Goal: Task Accomplishment & Management: Use online tool/utility

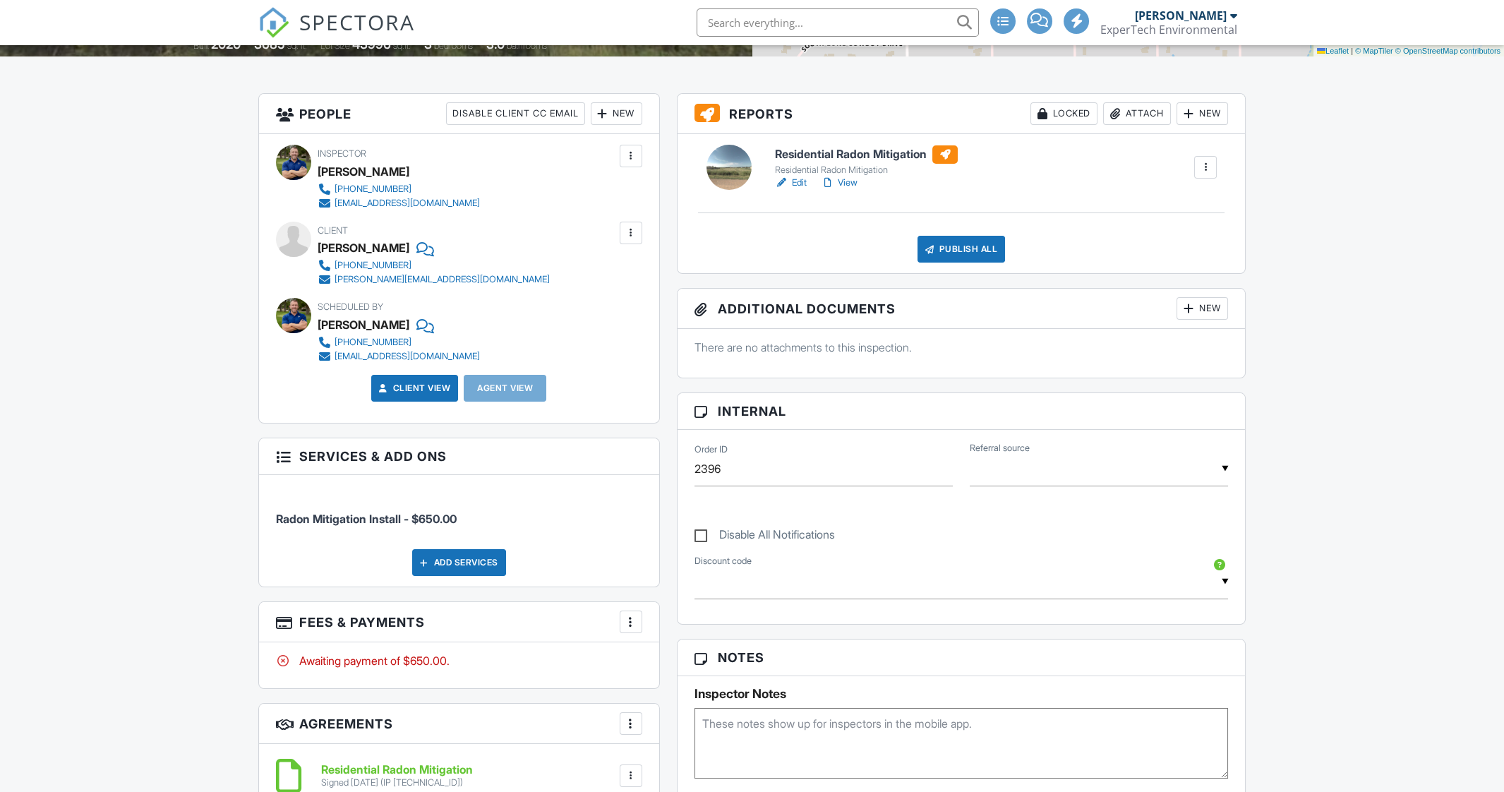
click at [637, 621] on div at bounding box center [631, 622] width 14 height 14
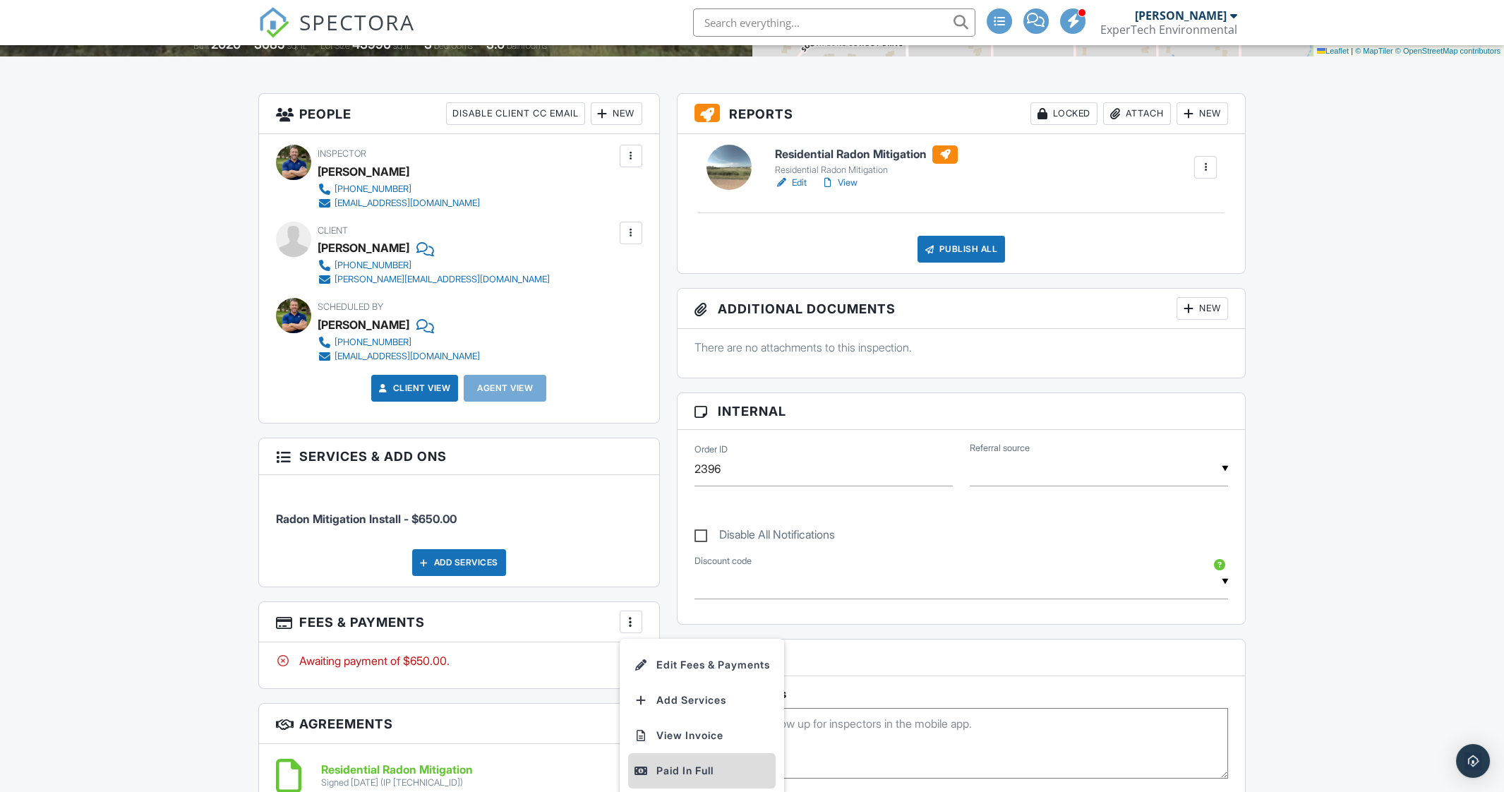
click at [682, 772] on div "Paid In Full" at bounding box center [702, 770] width 136 height 17
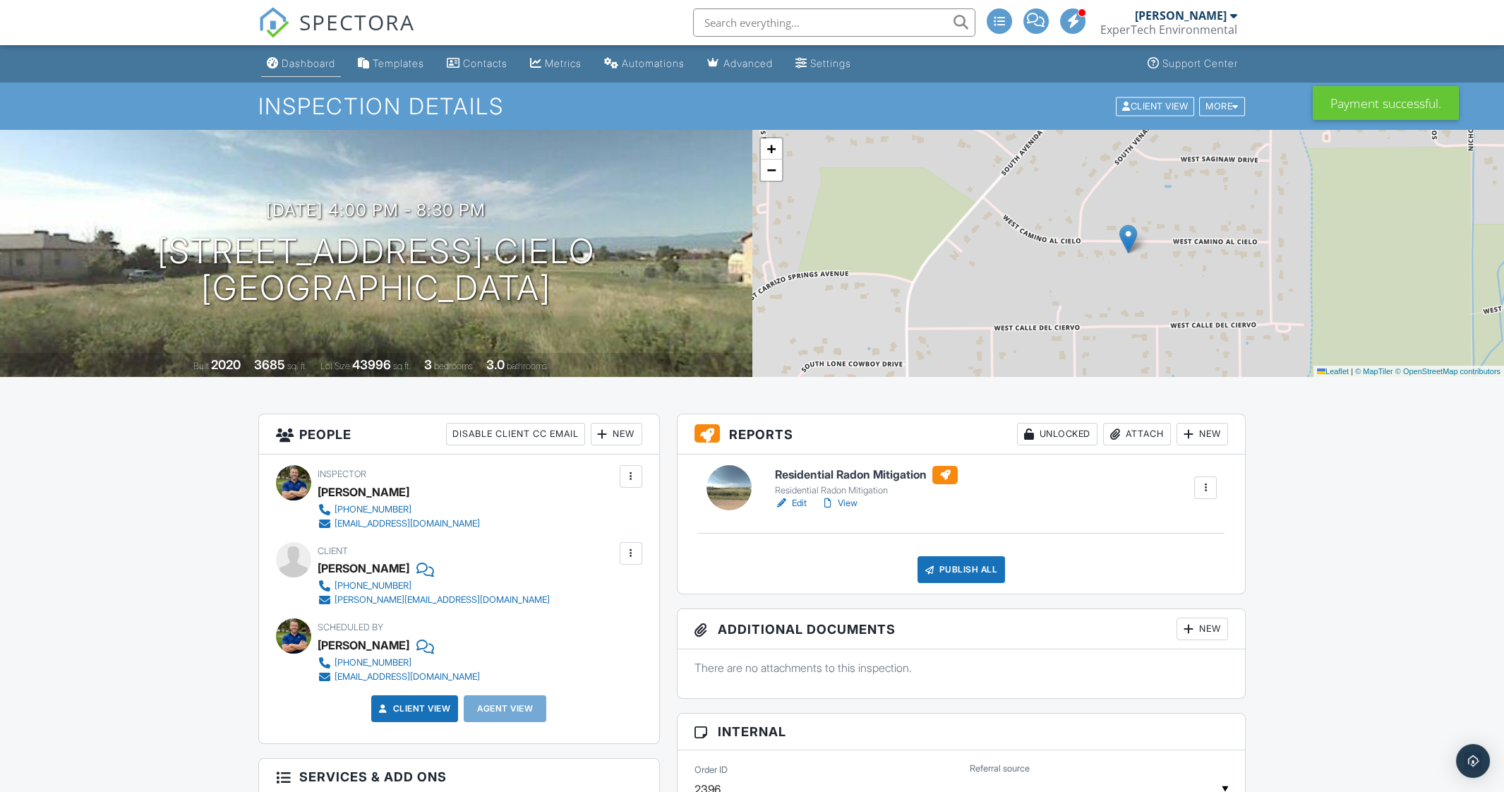
click at [308, 64] on div "Dashboard" at bounding box center [309, 63] width 54 height 12
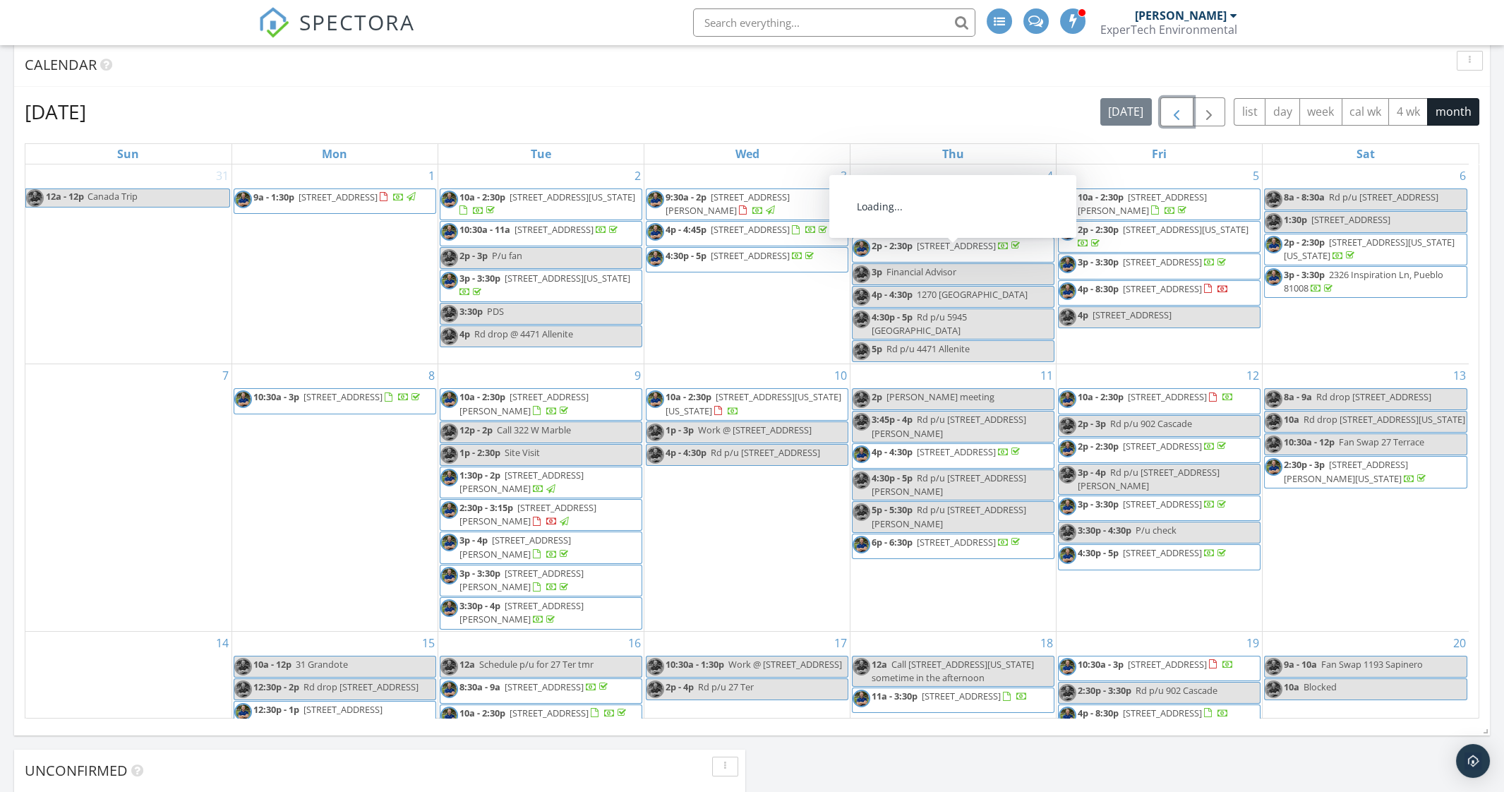
click at [1175, 119] on span "button" at bounding box center [1176, 112] width 17 height 17
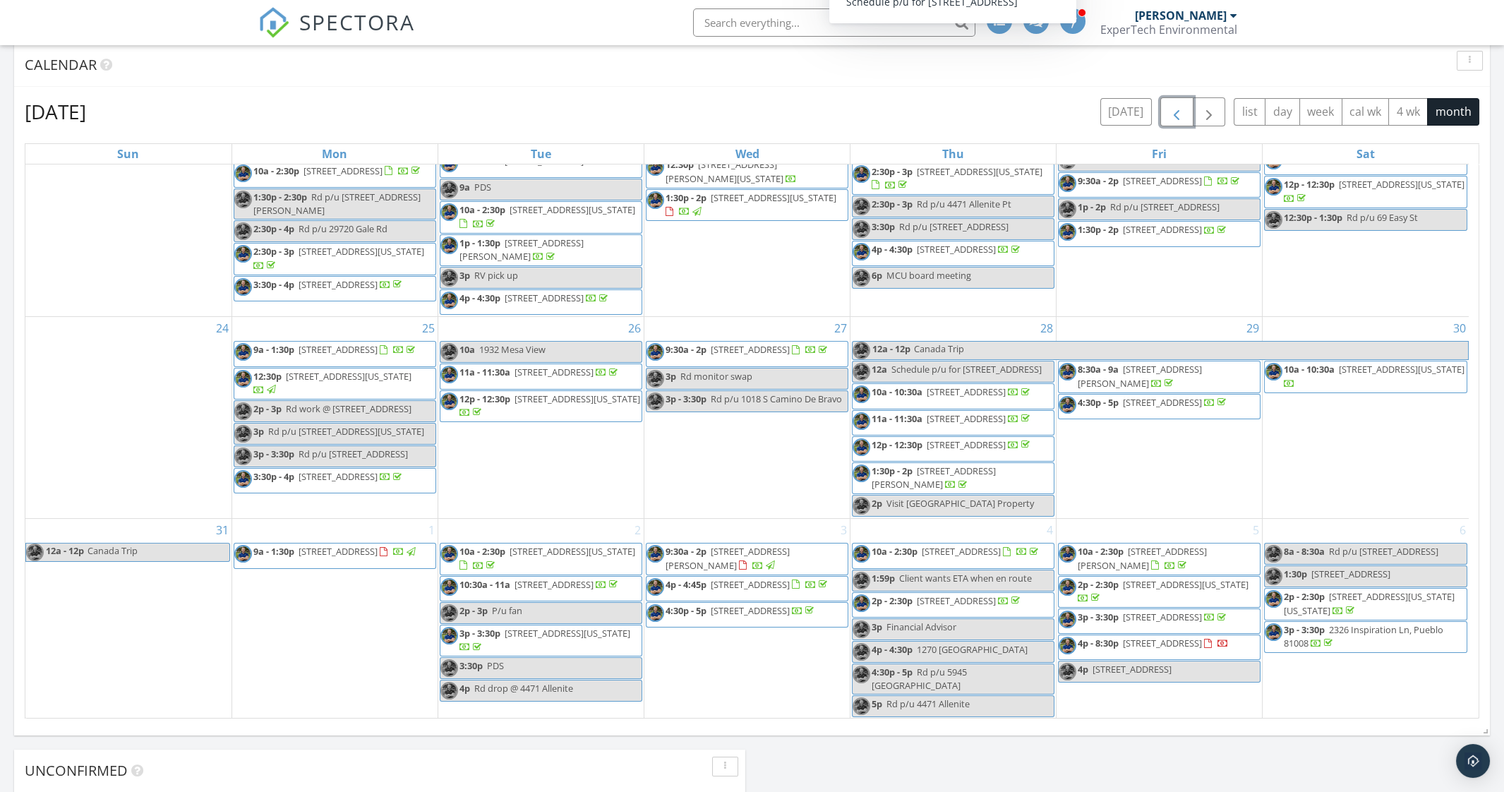
scroll to position [689, 0]
click at [1206, 113] on span "button" at bounding box center [1209, 112] width 17 height 17
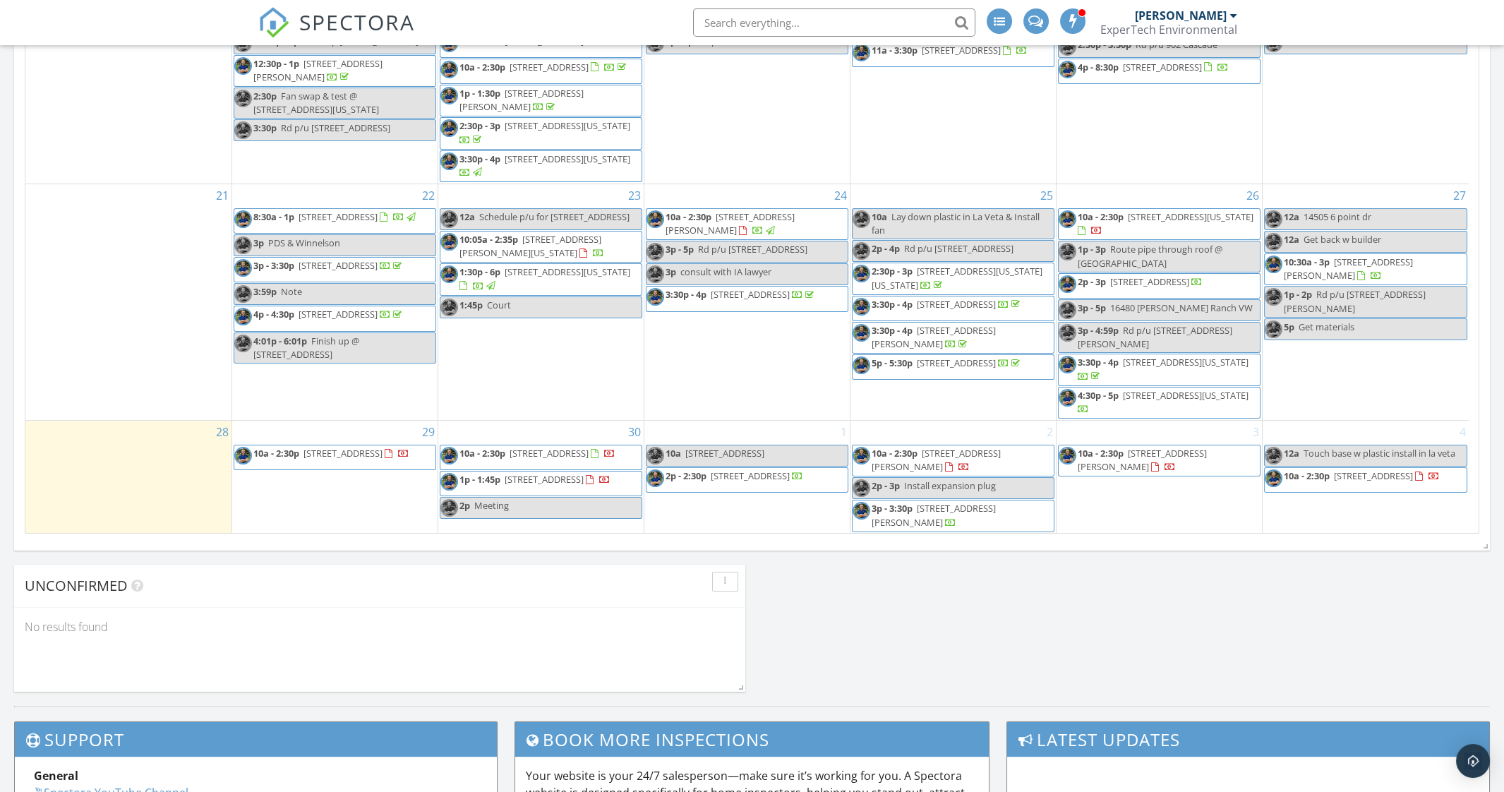
scroll to position [770, 0]
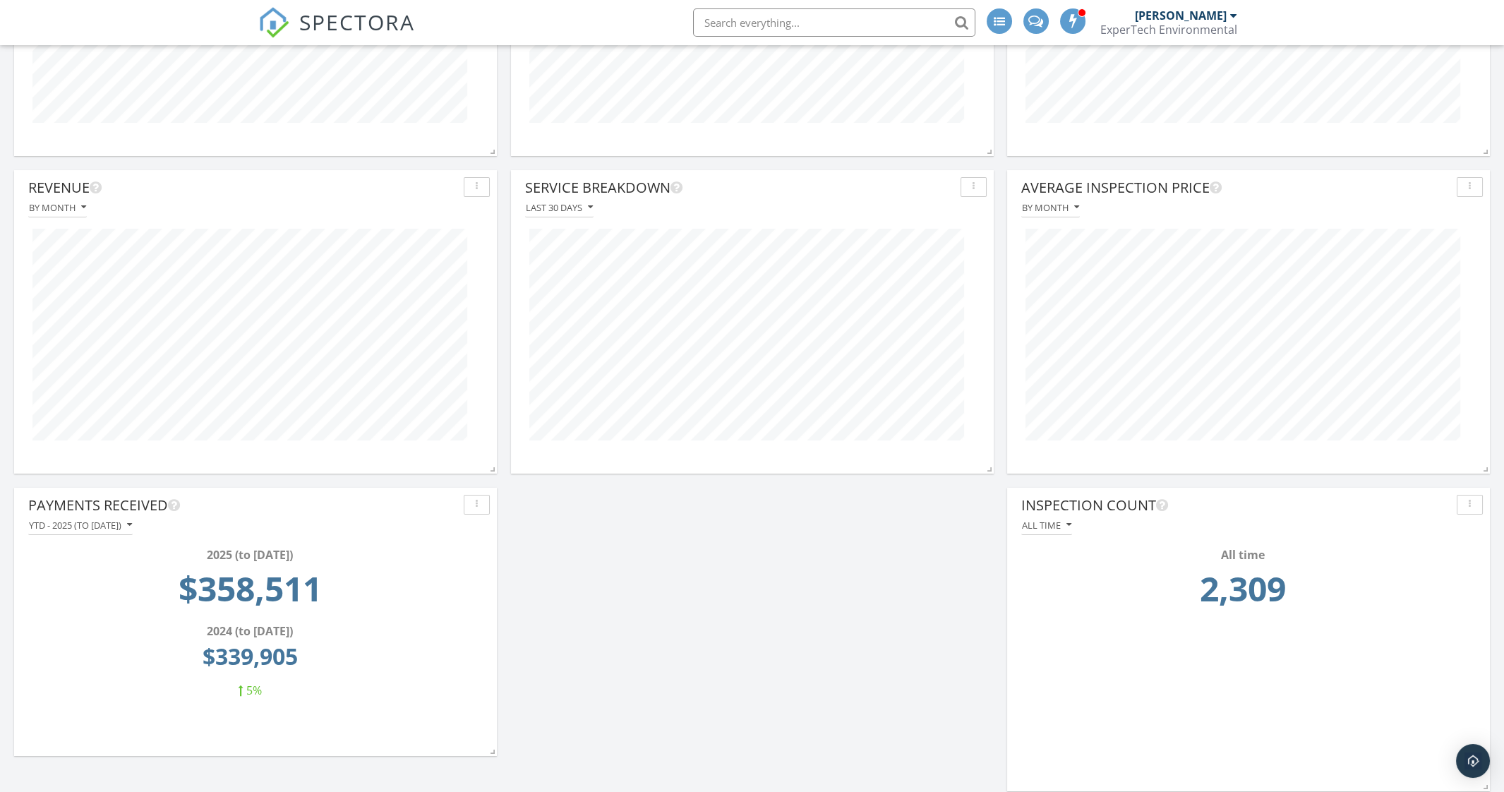
scroll to position [359, 0]
